Goal: Task Accomplishment & Management: Manage account settings

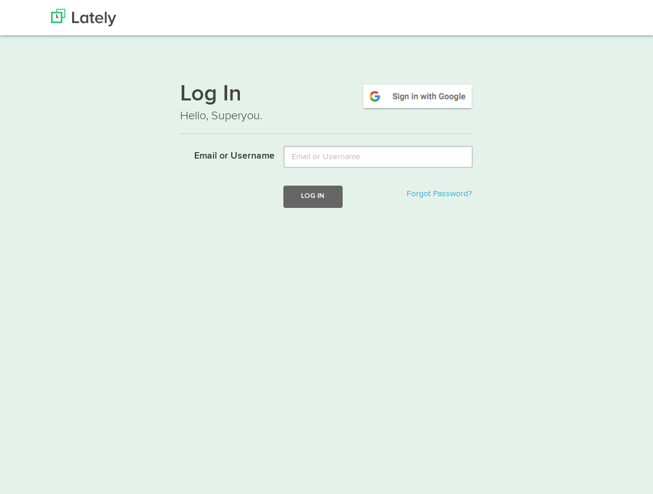
click at [405, 95] on img at bounding box center [418, 96] width 112 height 27
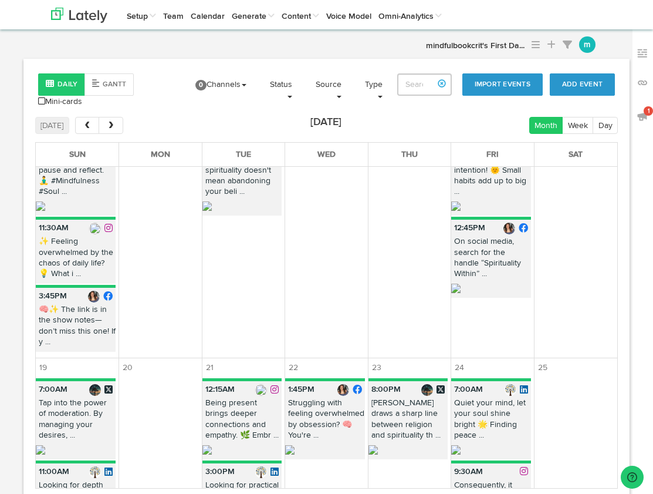
scroll to position [643, 0]
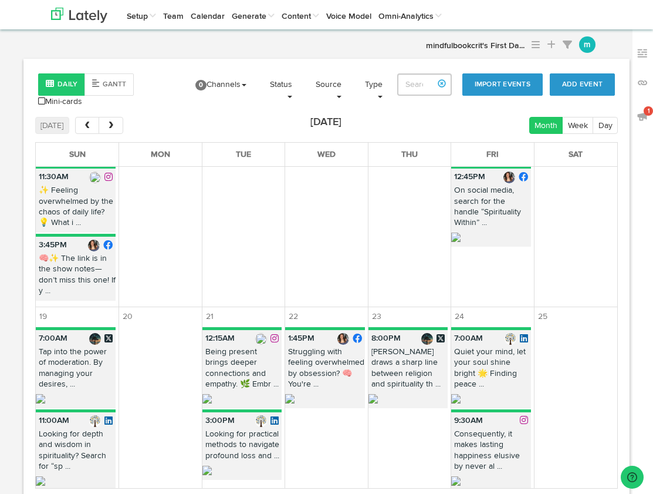
click at [0, 0] on link "Account Settings" at bounding box center [0, 0] width 0 height 0
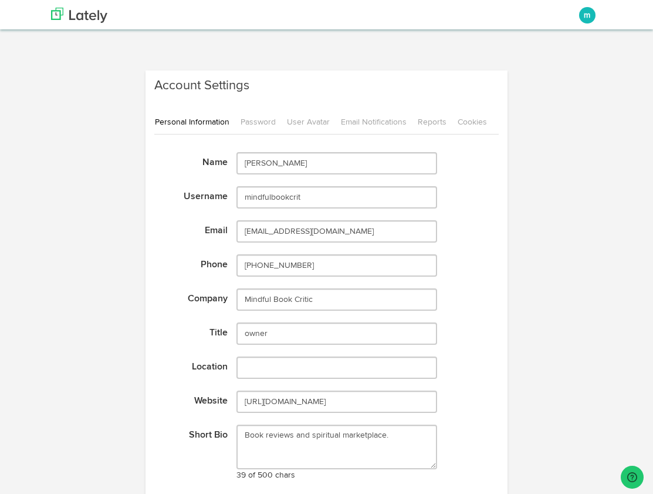
click at [467, 119] on link "Cookies" at bounding box center [476, 122] width 39 height 25
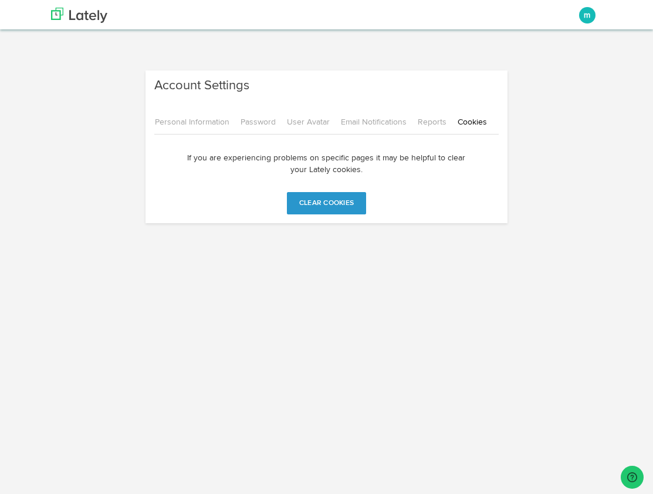
click at [430, 120] on link "Reports" at bounding box center [436, 122] width 39 height 25
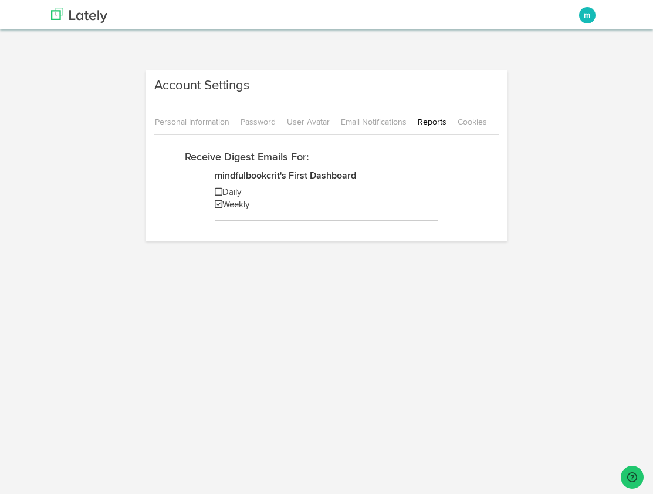
click at [370, 123] on link "Email Notifications" at bounding box center [379, 122] width 76 height 25
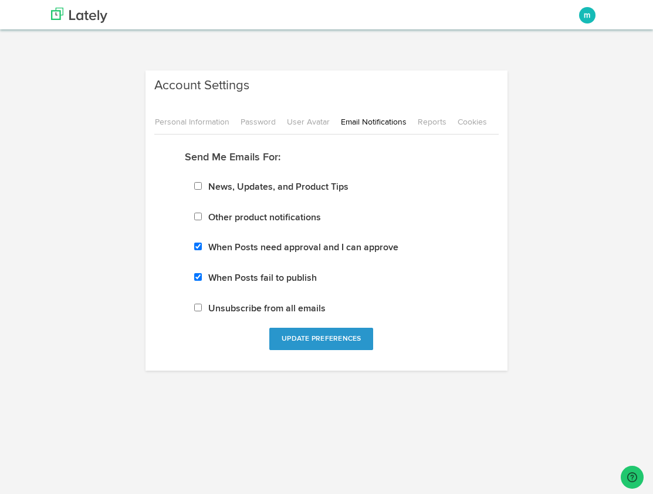
click at [320, 127] on link "User Avatar" at bounding box center [313, 122] width 53 height 25
